Goal: Transaction & Acquisition: Purchase product/service

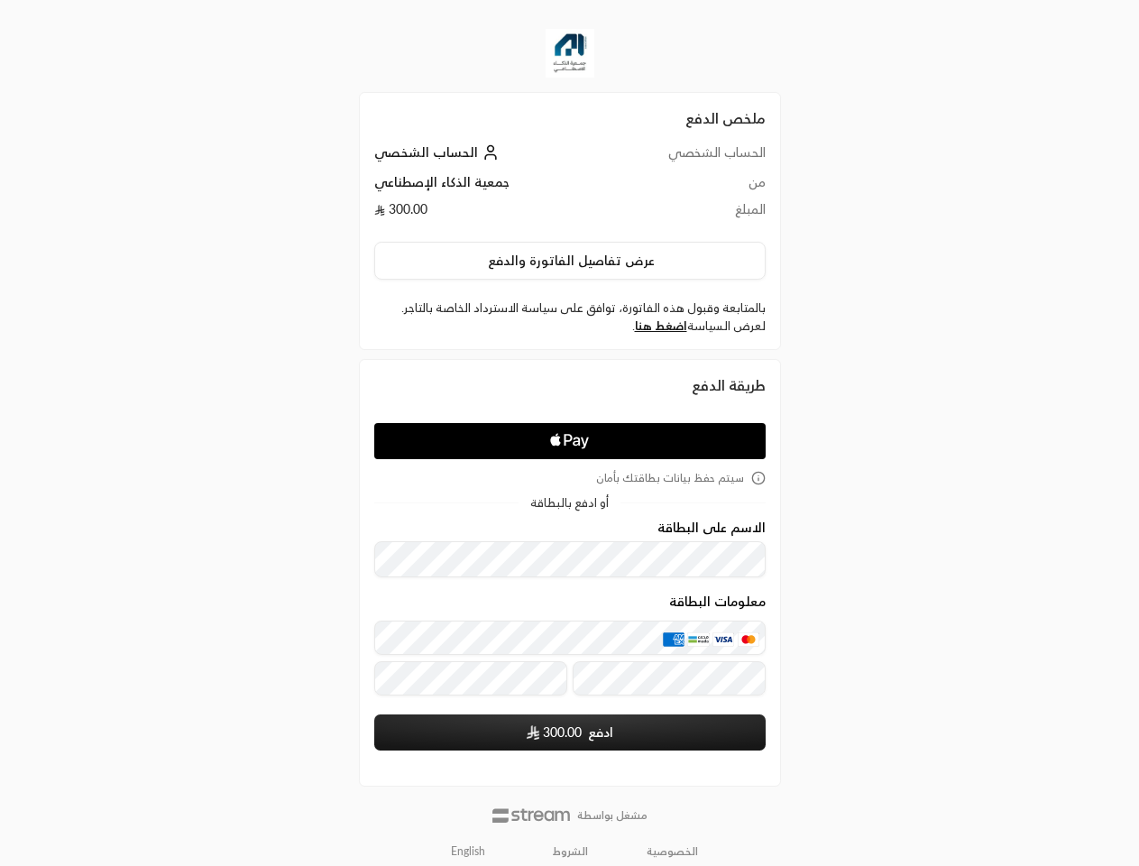
click at [569, 433] on icon "Apple Logo" at bounding box center [569, 441] width 185 height 32
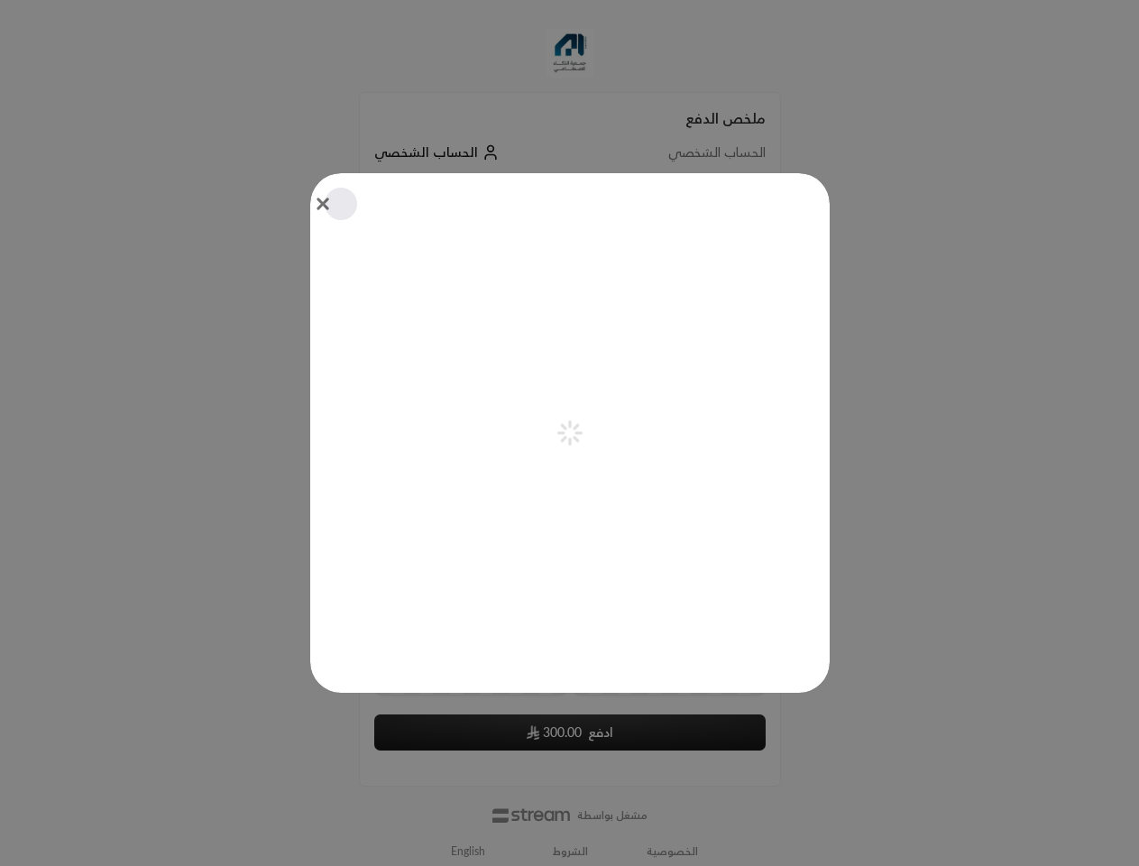
click at [570, 261] on div "Pay with Apple Pay" at bounding box center [570, 433] width 520 height 520
click at [660, 326] on div "Pay with Apple Pay" at bounding box center [570, 433] width 520 height 520
click at [567, 441] on icon "aria-label-from-constructor" at bounding box center [563, 439] width 6 height 6
click at [570, 478] on div "Pay with Apple Pay" at bounding box center [570, 433] width 520 height 520
click at [468, 852] on div at bounding box center [569, 433] width 1139 height 866
